Goal: Information Seeking & Learning: Learn about a topic

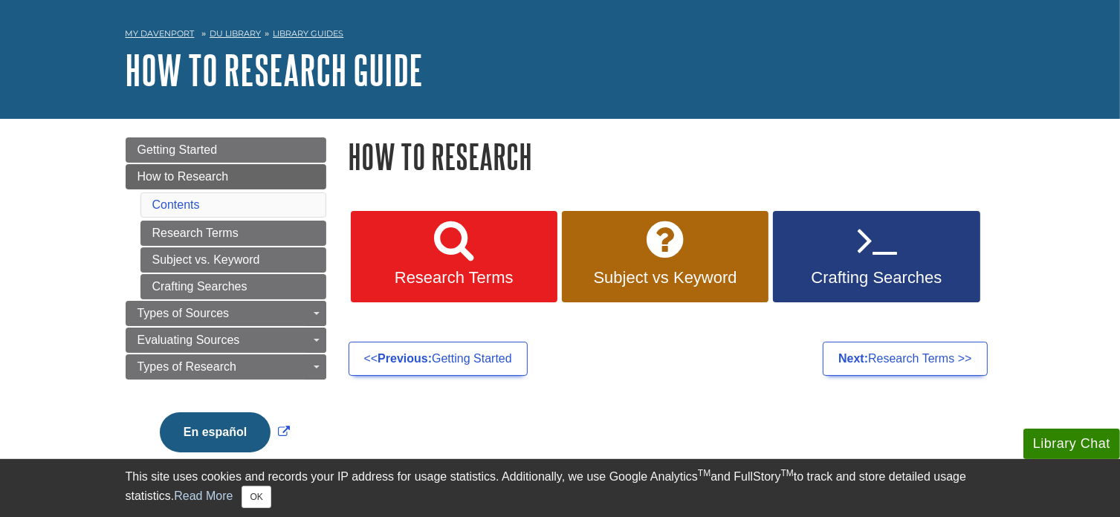
scroll to position [74, 0]
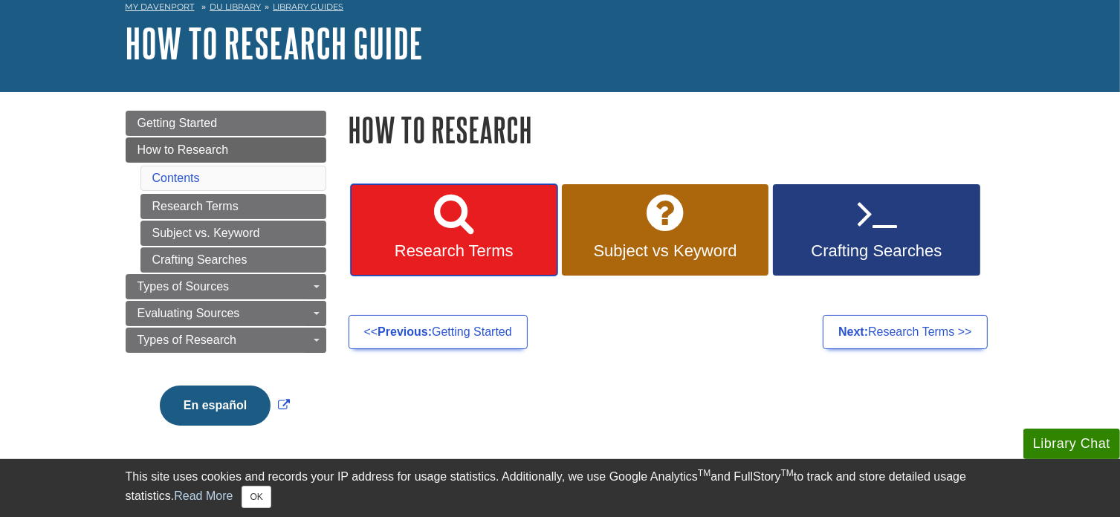
click at [495, 228] on link "Research Terms" at bounding box center [454, 230] width 207 height 92
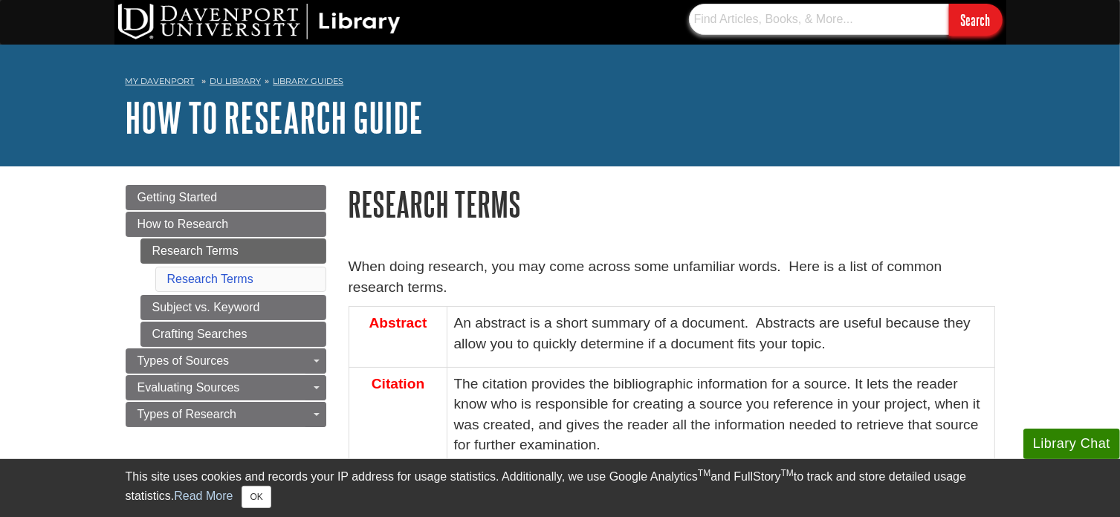
click at [824, 20] on input "text" at bounding box center [819, 19] width 260 height 31
type input "nursing theories"
click at [949, 4] on input "Search" at bounding box center [976, 20] width 54 height 32
click at [975, 16] on input "Search" at bounding box center [976, 20] width 54 height 32
